Goal: Task Accomplishment & Management: Manage account settings

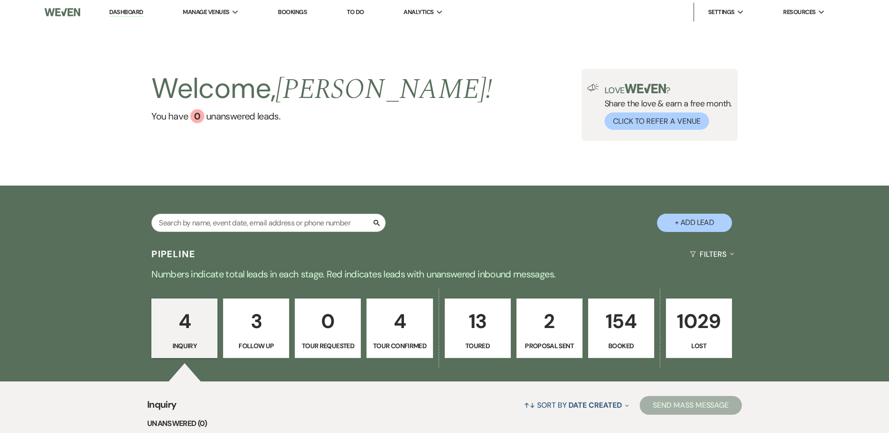
drag, startPoint x: 625, startPoint y: 342, endPoint x: 488, endPoint y: 207, distance: 191.8
click at [625, 342] on p "Booked" at bounding box center [621, 346] width 54 height 10
select select "7"
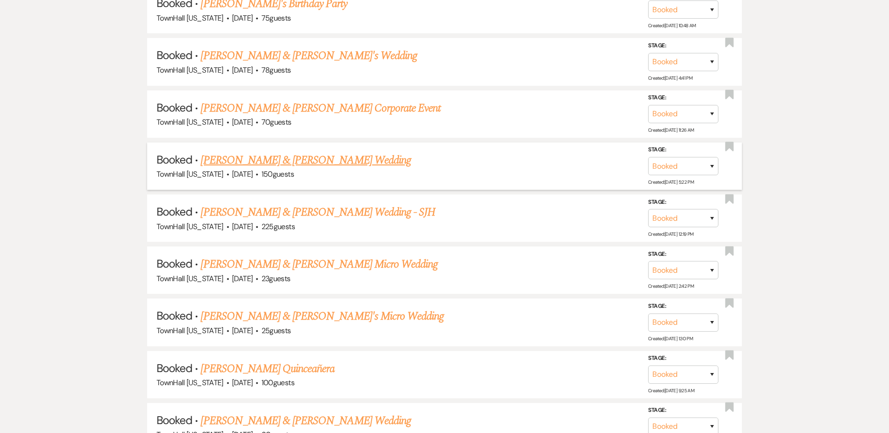
scroll to position [562, 0]
click at [362, 214] on link "[PERSON_NAME] & [PERSON_NAME] Wedding - SJH" at bounding box center [318, 211] width 235 height 17
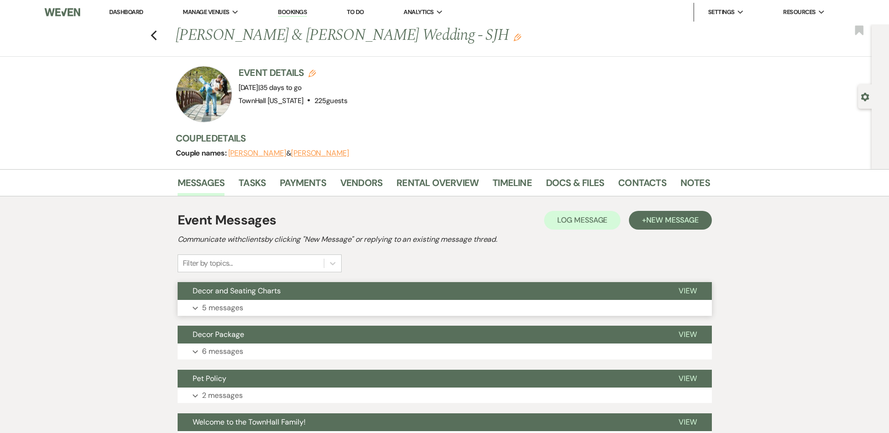
click at [234, 300] on button "Expand 5 messages" at bounding box center [445, 308] width 534 height 16
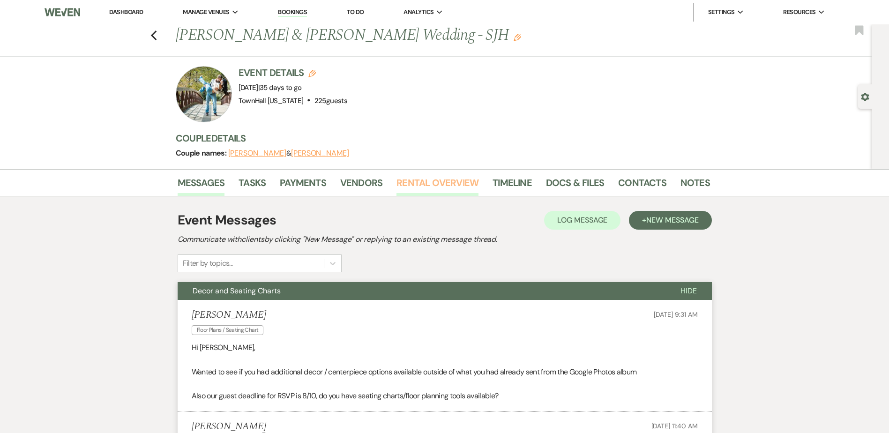
click at [445, 184] on link "Rental Overview" at bounding box center [437, 185] width 82 height 21
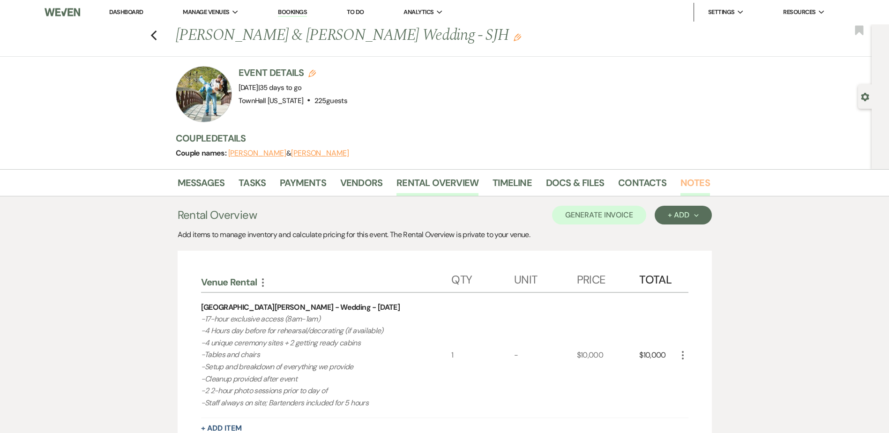
click at [696, 185] on link "Notes" at bounding box center [695, 185] width 30 height 21
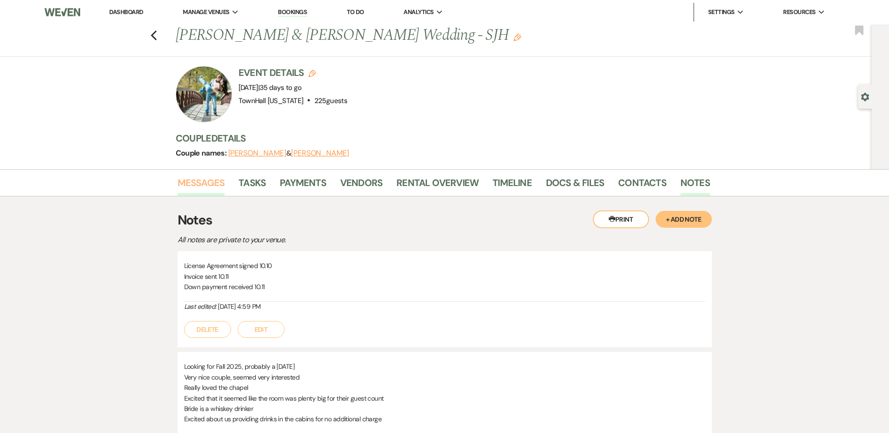
click at [204, 181] on link "Messages" at bounding box center [201, 185] width 47 height 21
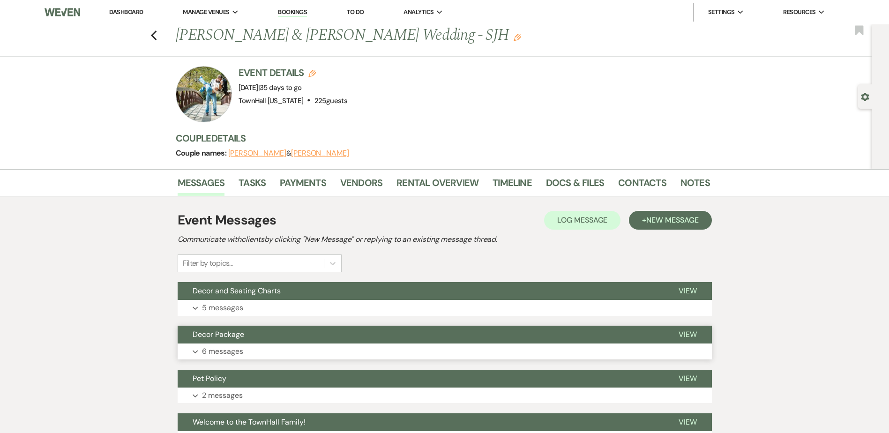
click at [220, 352] on p "6 messages" at bounding box center [222, 351] width 41 height 12
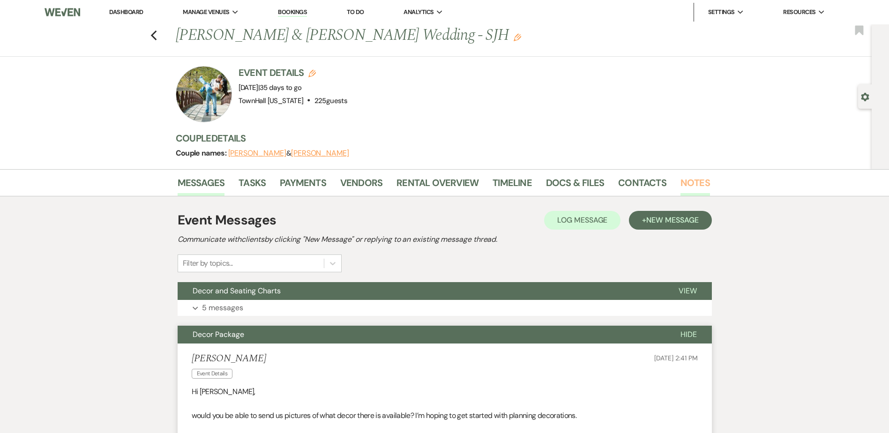
click at [693, 186] on link "Notes" at bounding box center [695, 185] width 30 height 21
